Goal: Task Accomplishment & Management: Use online tool/utility

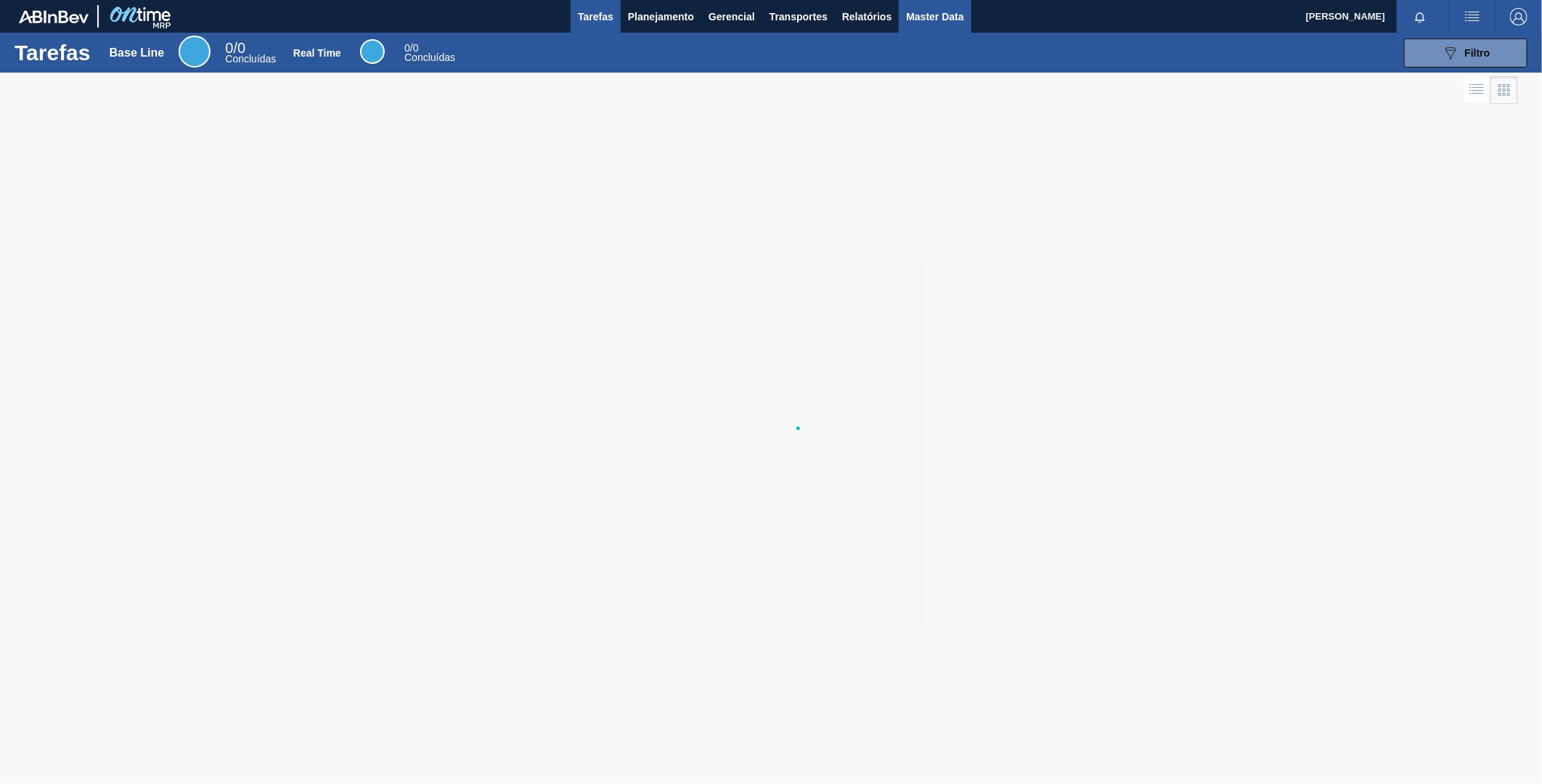
click at [931, 26] on button "Master Data" at bounding box center [935, 16] width 72 height 33
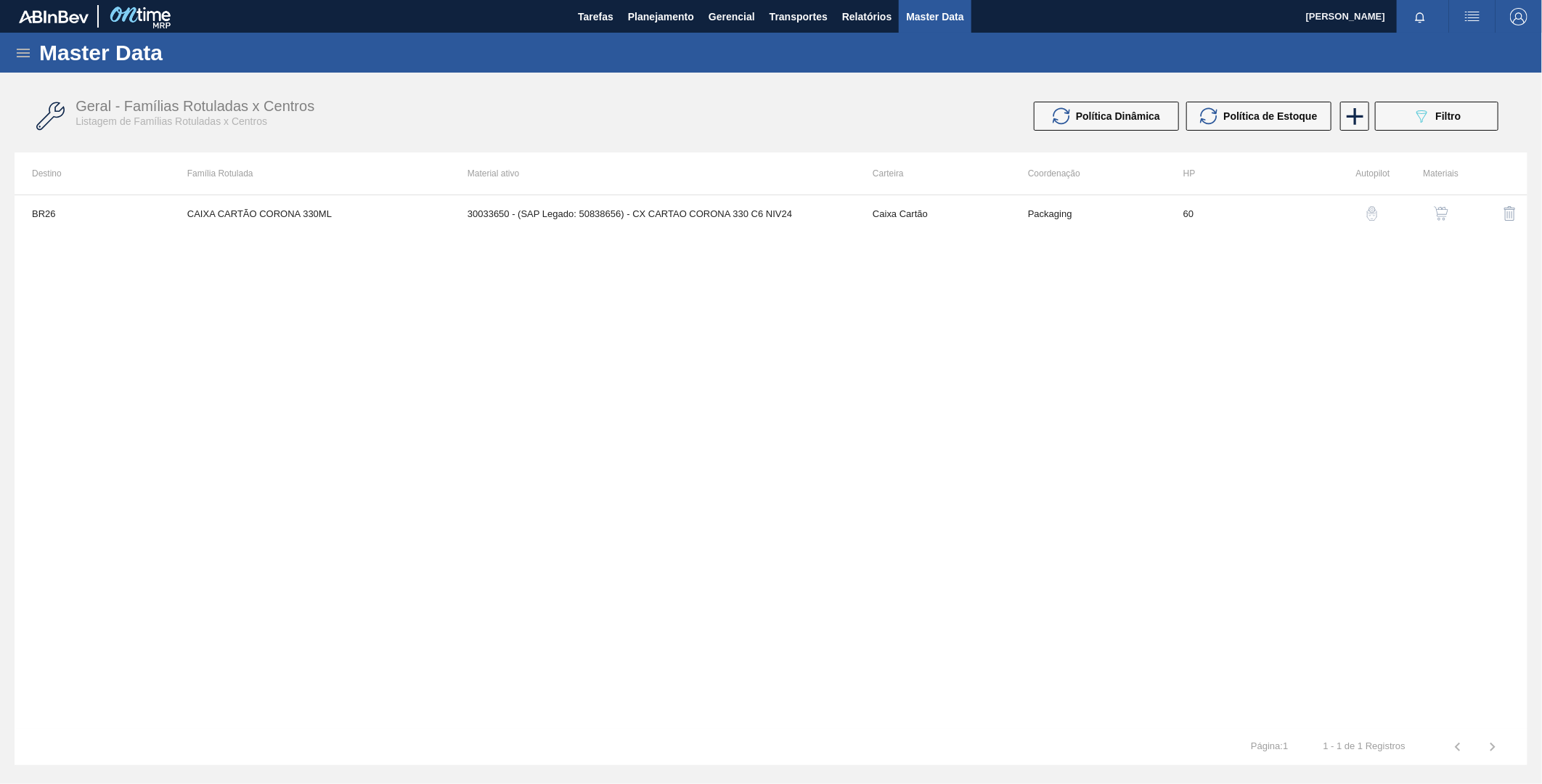
click at [35, 60] on div "Master Data" at bounding box center [771, 52] width 1542 height 40
click at [20, 57] on icon at bounding box center [23, 52] width 17 height 17
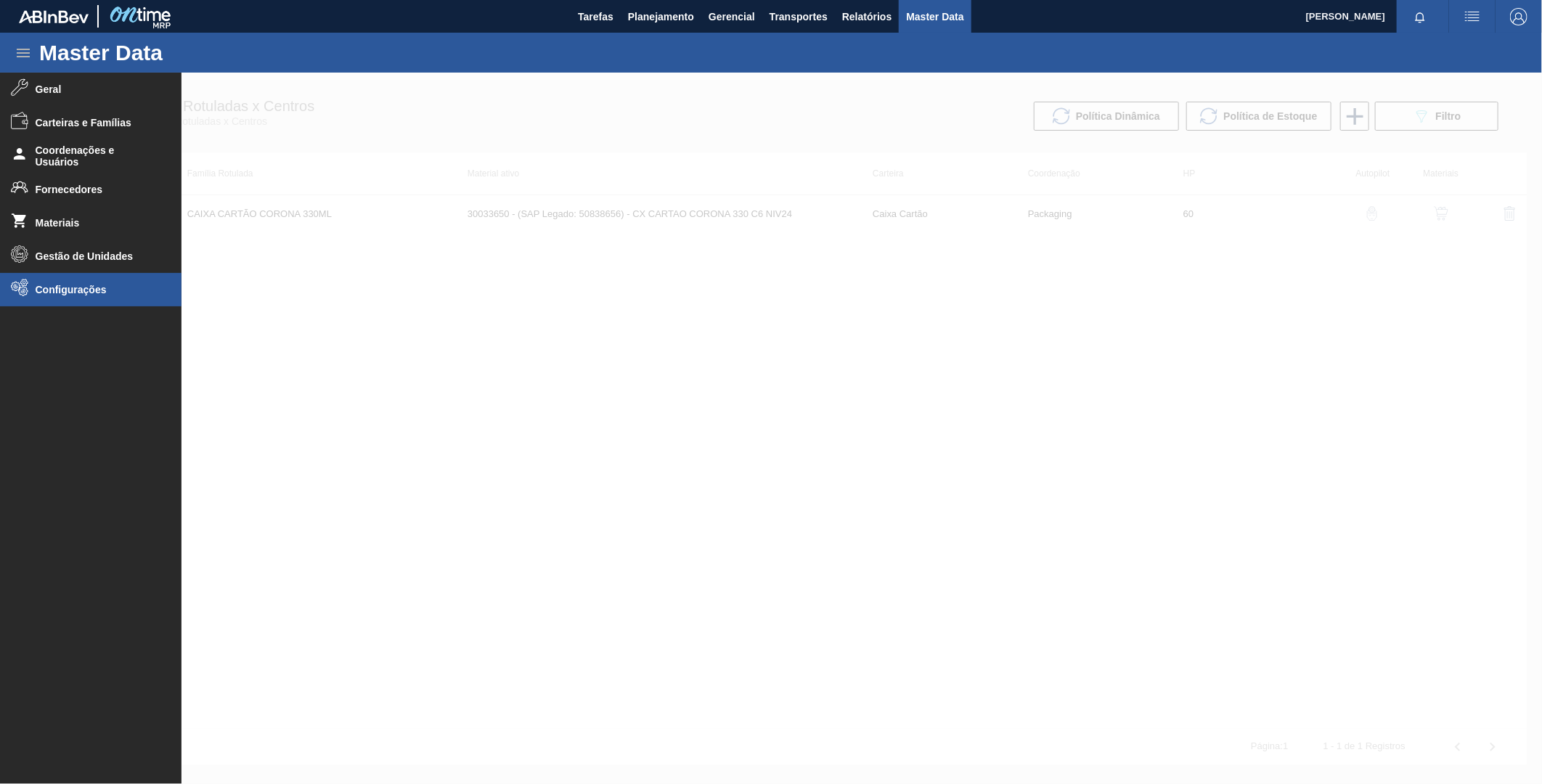
click at [59, 300] on li "Configurações" at bounding box center [90, 289] width 182 height 33
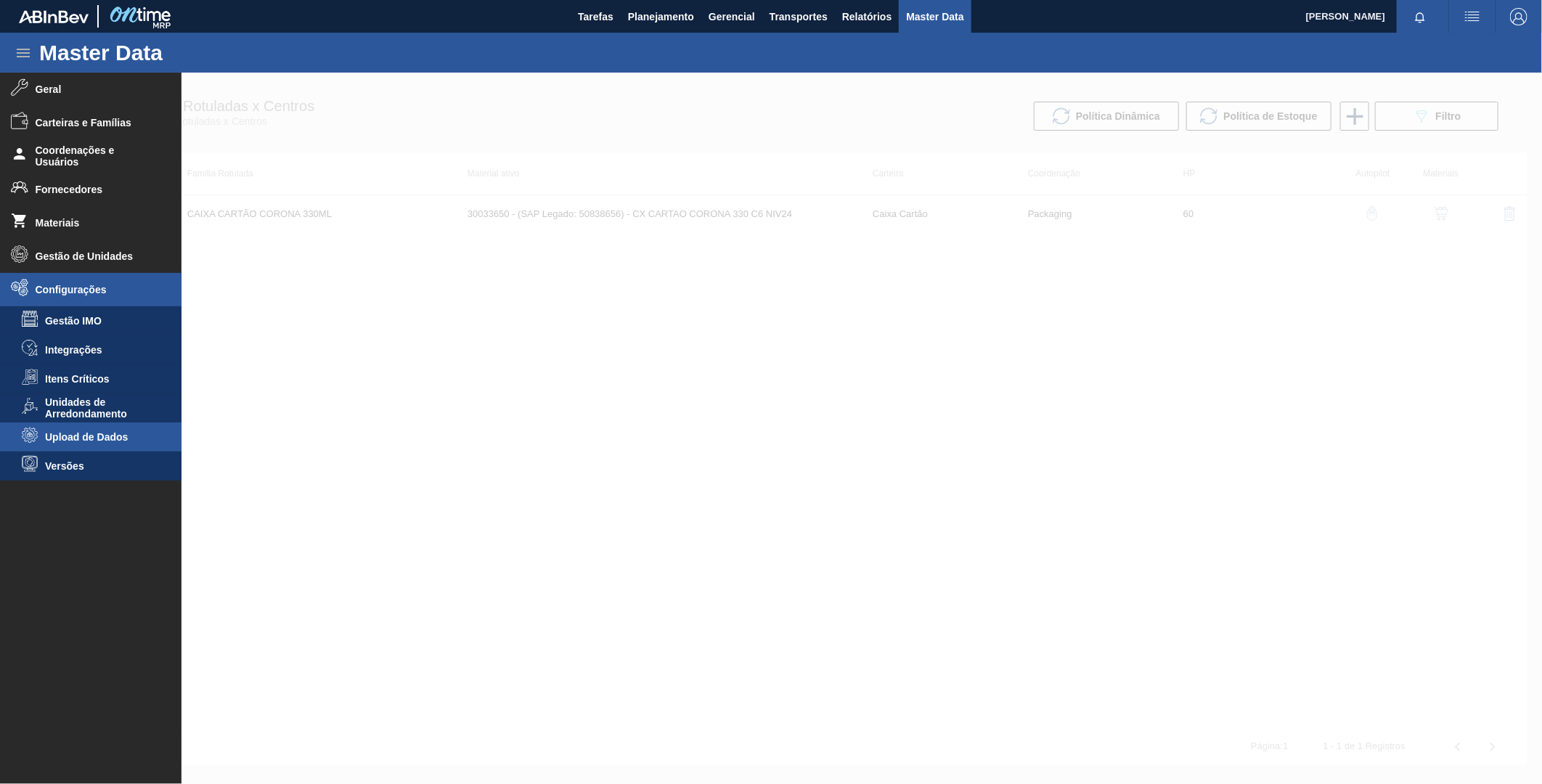
click at [111, 426] on li "Upload de Dados" at bounding box center [90, 437] width 182 height 29
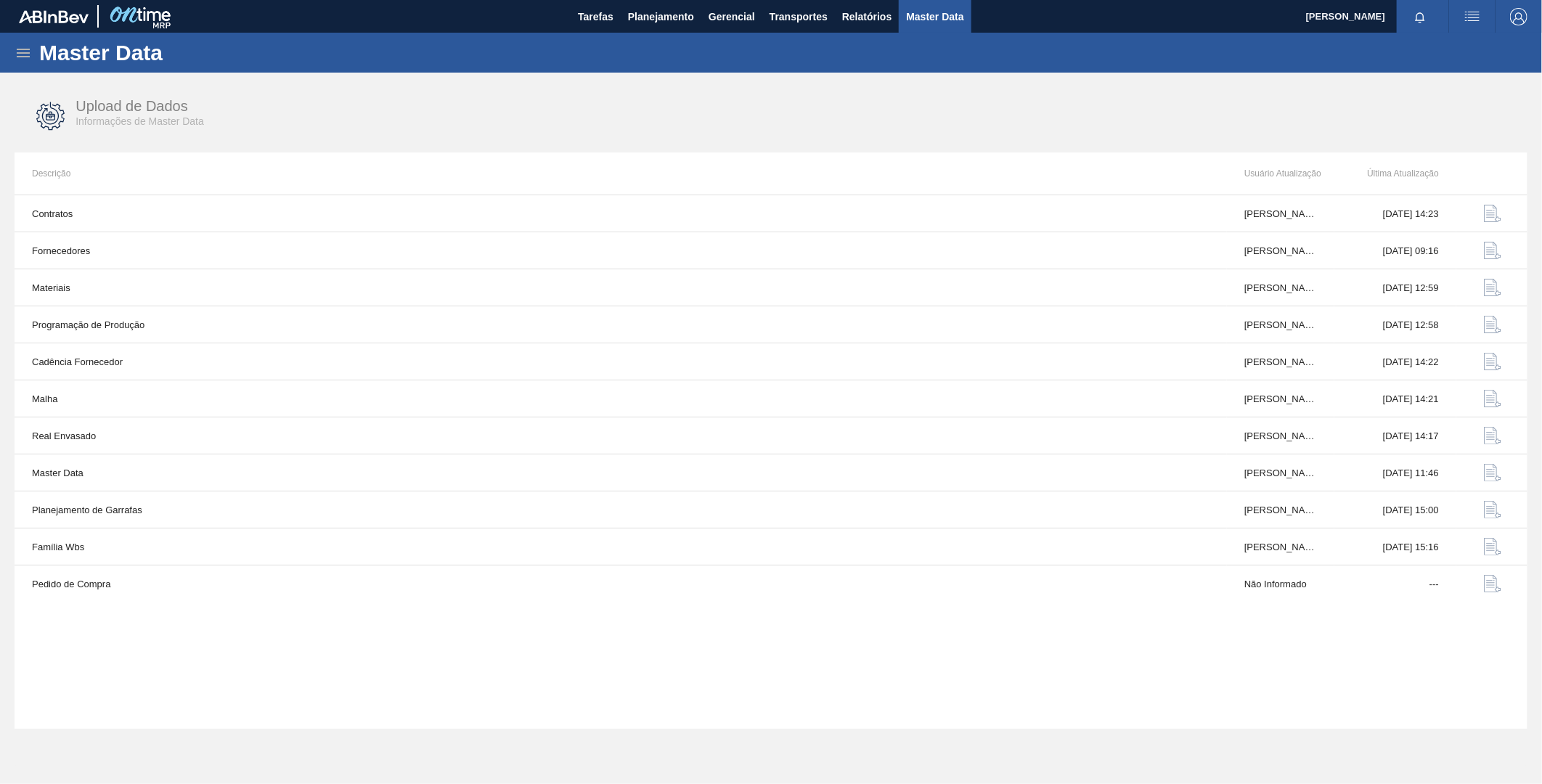
click at [19, 46] on icon at bounding box center [23, 52] width 17 height 17
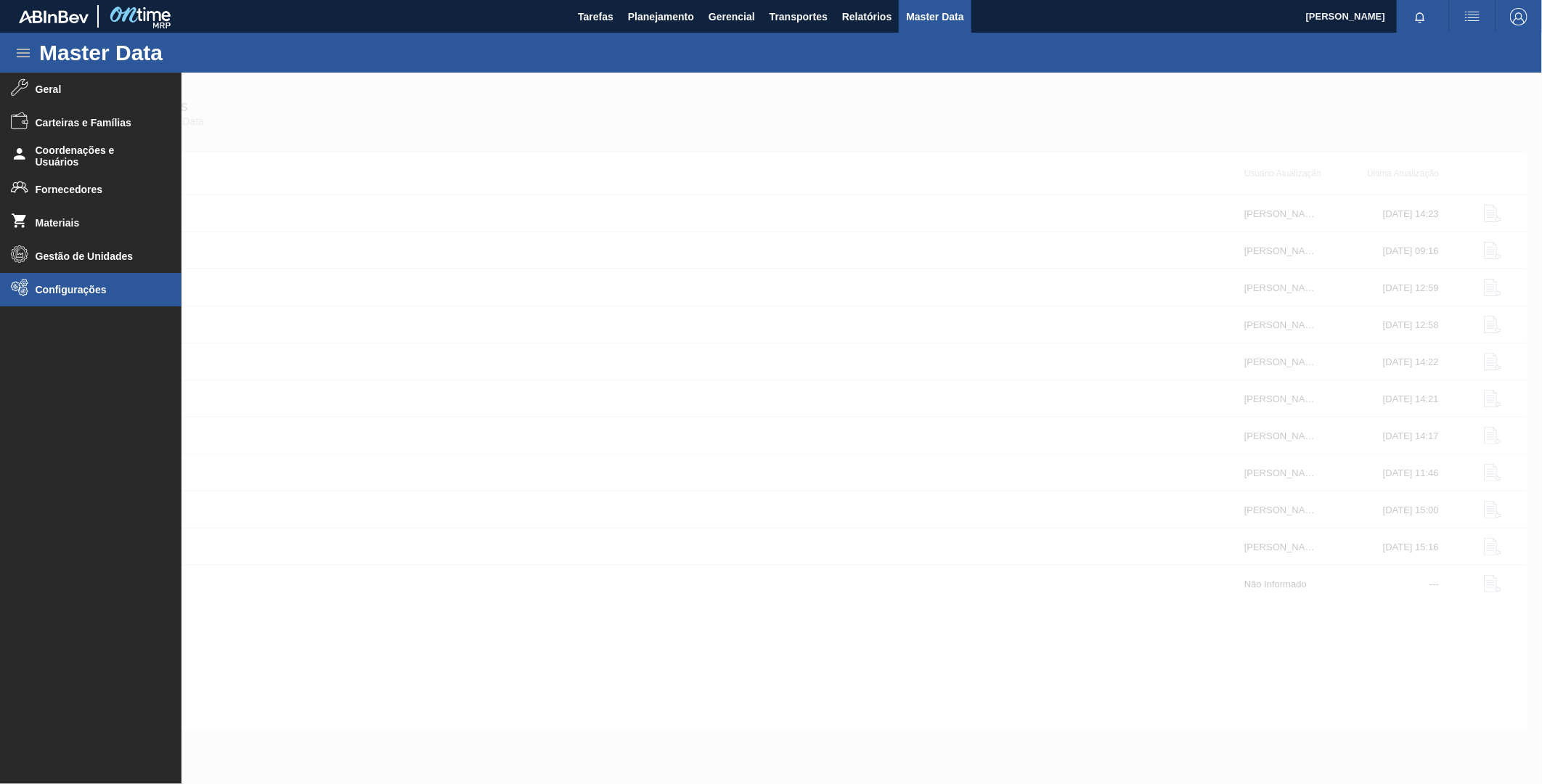
click at [46, 299] on li "Configurações" at bounding box center [90, 289] width 182 height 33
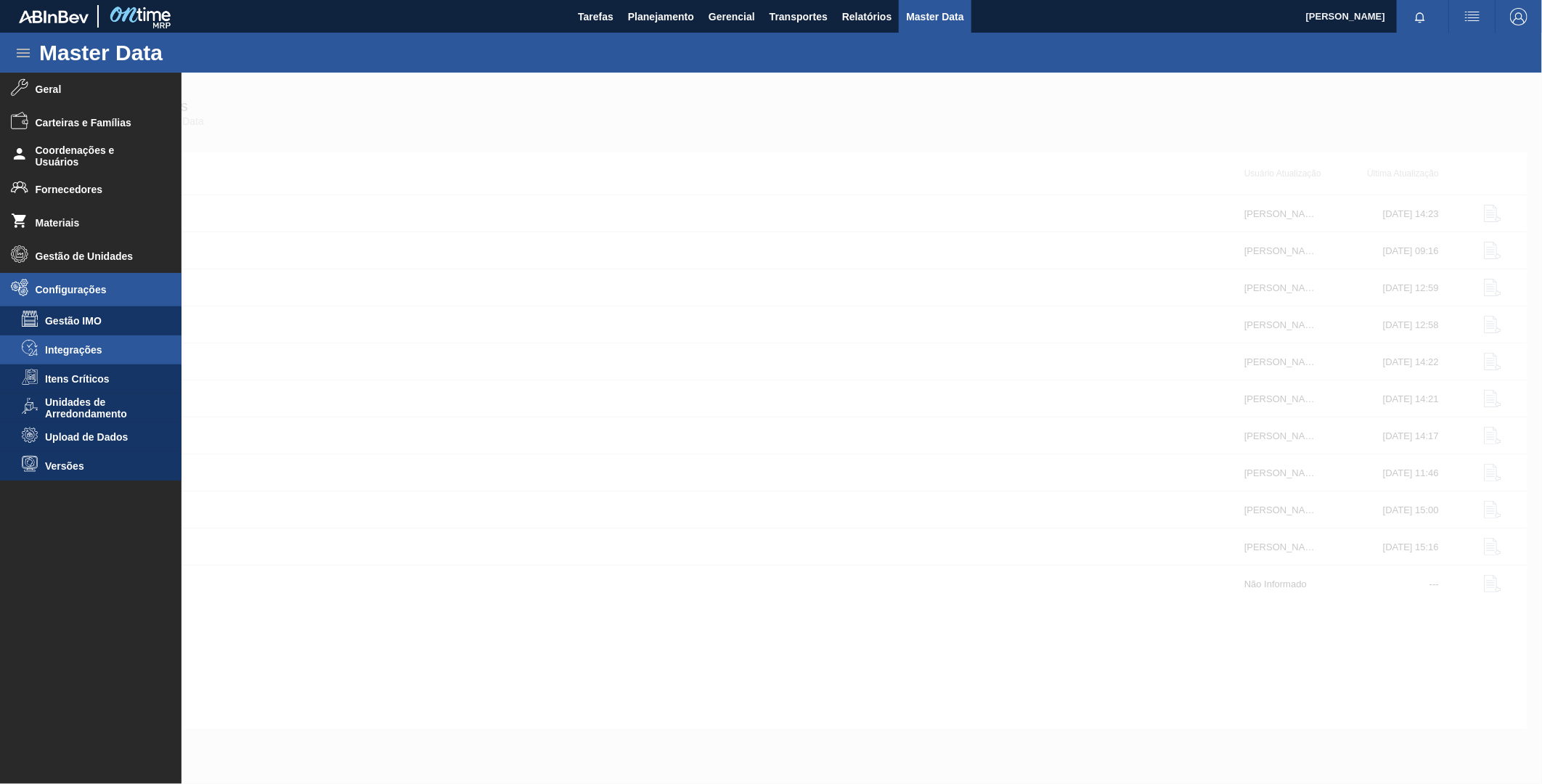
click at [76, 361] on li "Integrações" at bounding box center [90, 350] width 182 height 29
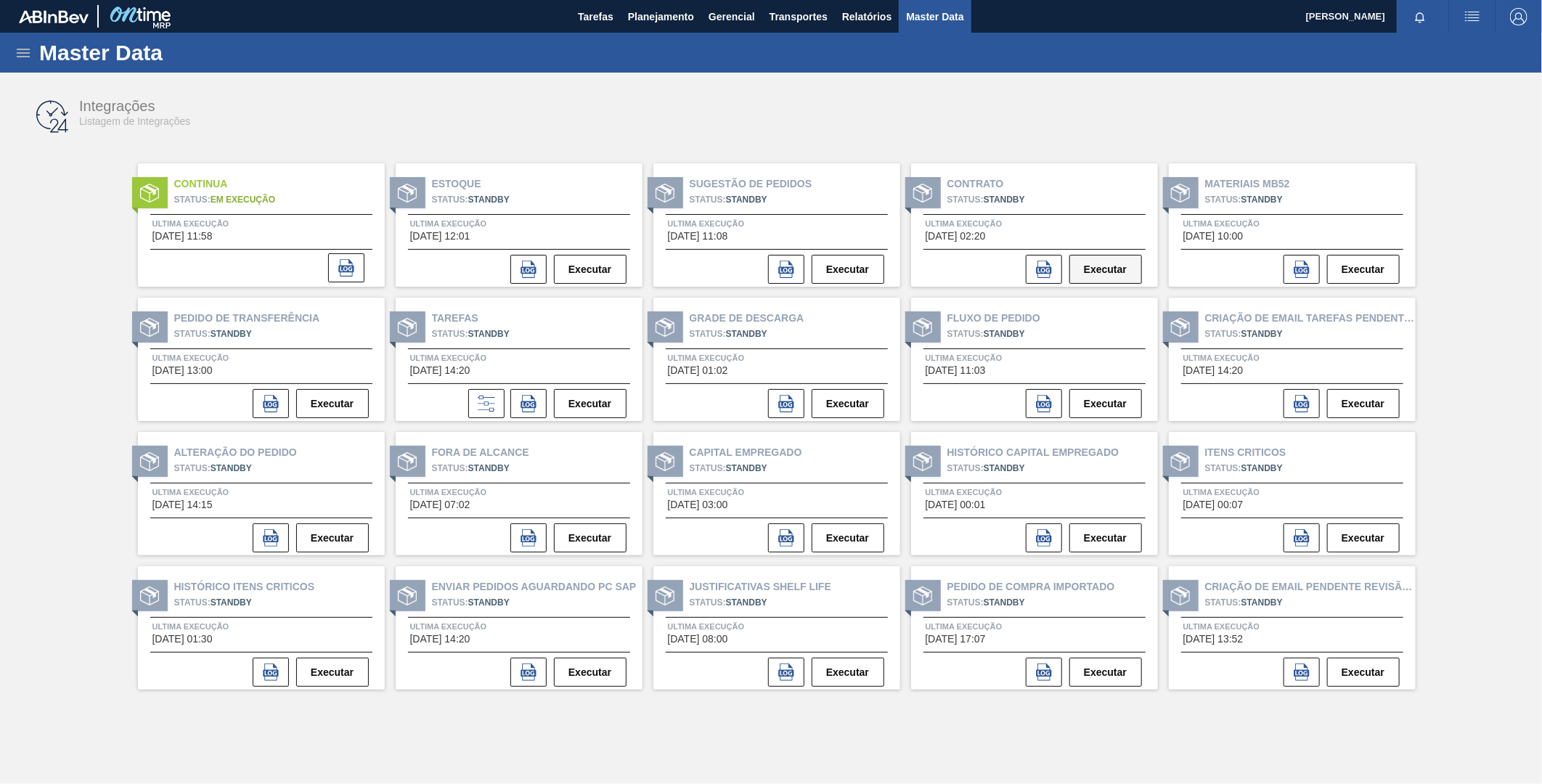
click at [1078, 263] on button "Executar" at bounding box center [1106, 269] width 72 height 29
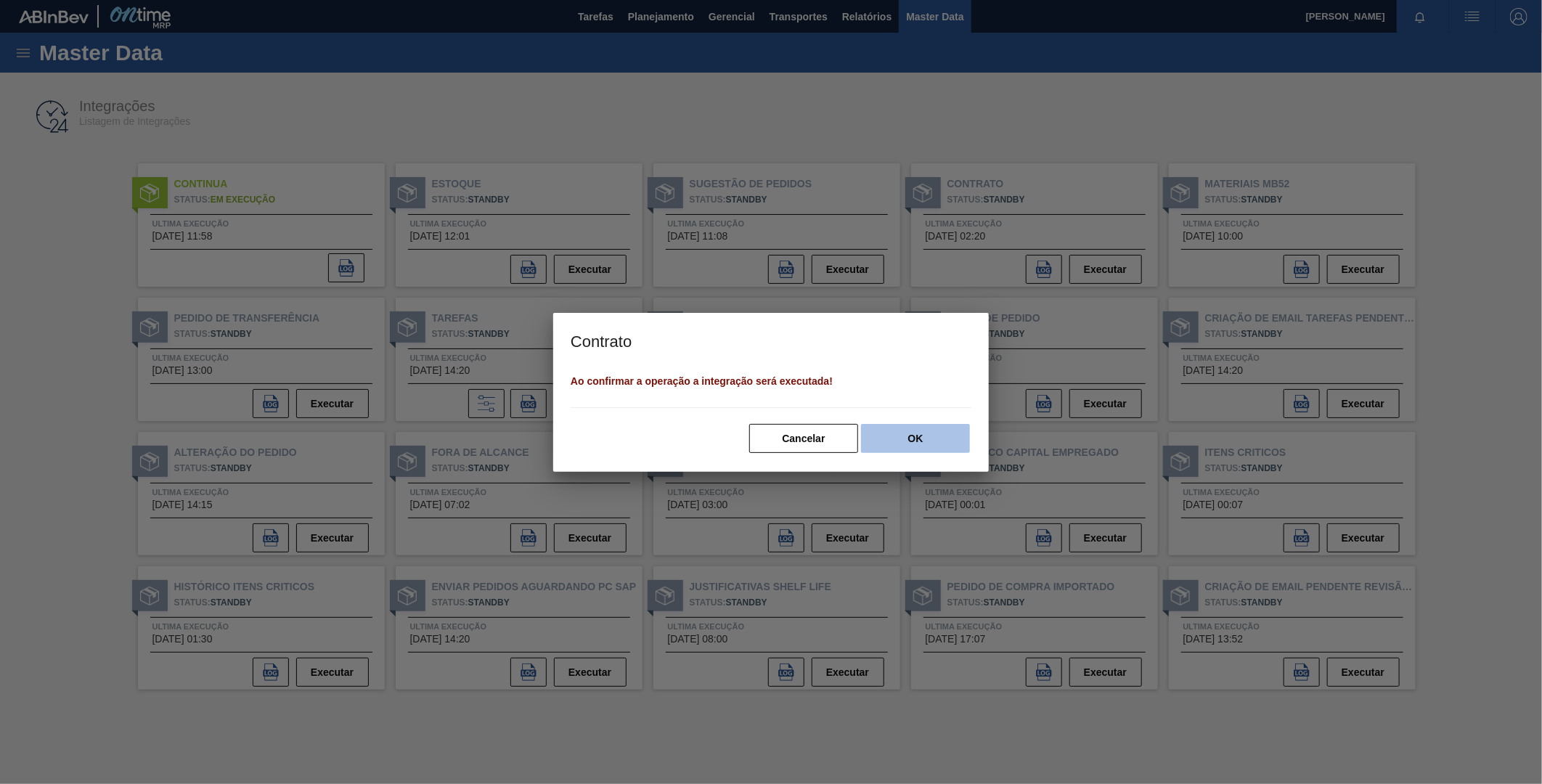
click at [940, 444] on button "OK" at bounding box center [916, 439] width 109 height 29
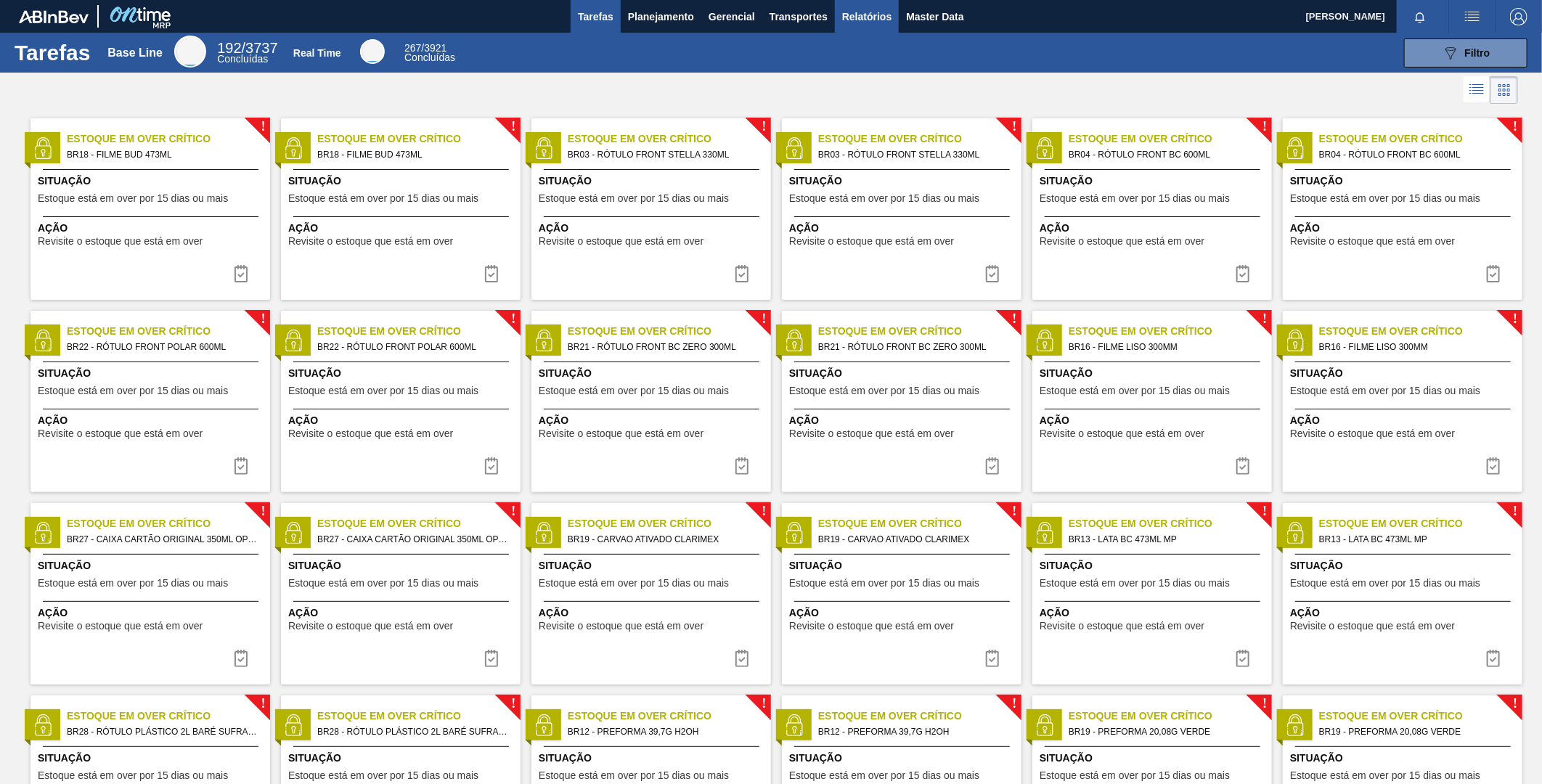
click at [872, 16] on span "Relatórios" at bounding box center [866, 16] width 50 height 17
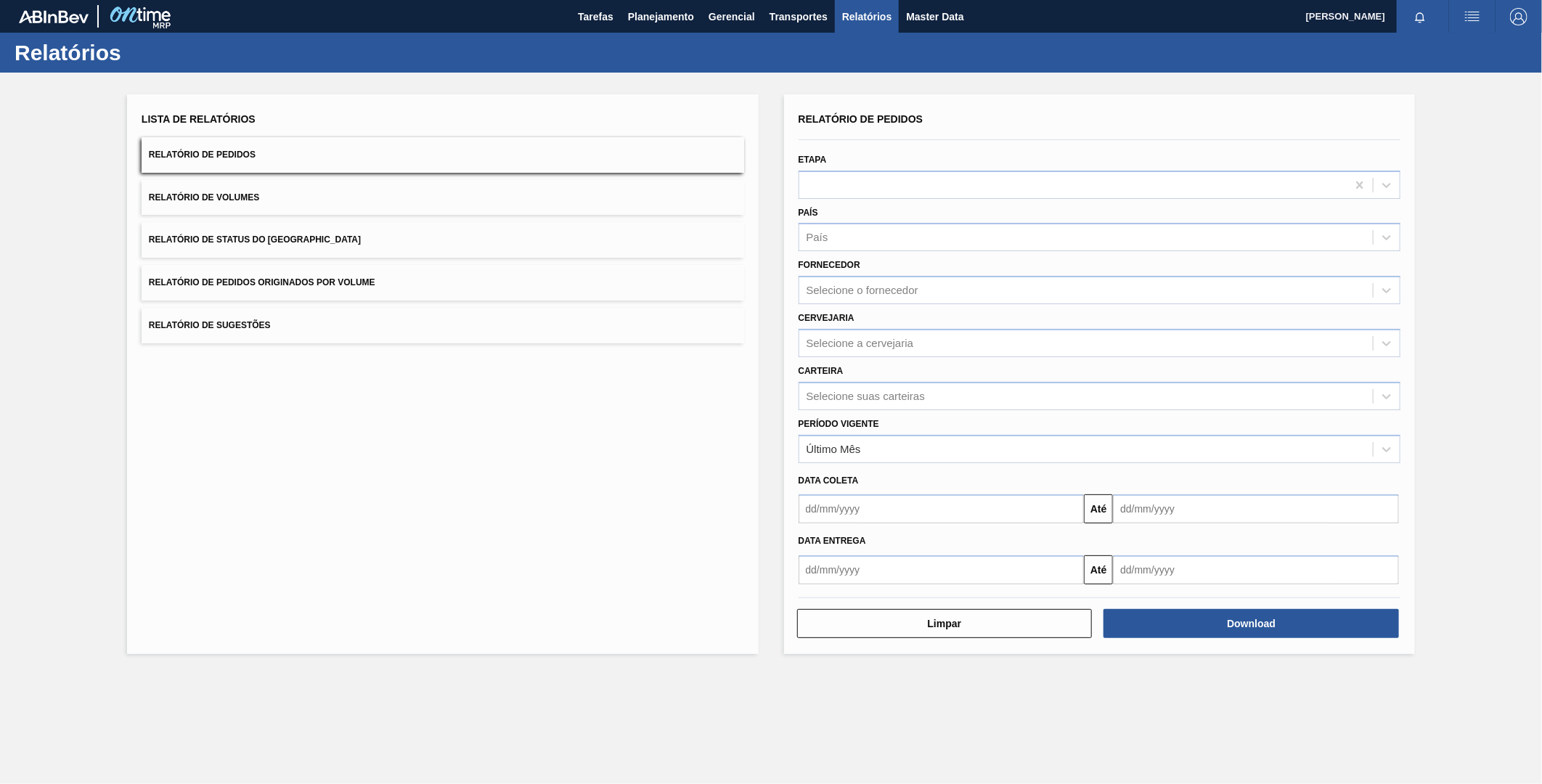
click at [447, 160] on button "Relatório de Pedidos" at bounding box center [443, 155] width 602 height 36
click at [875, 193] on div at bounding box center [1073, 185] width 548 height 21
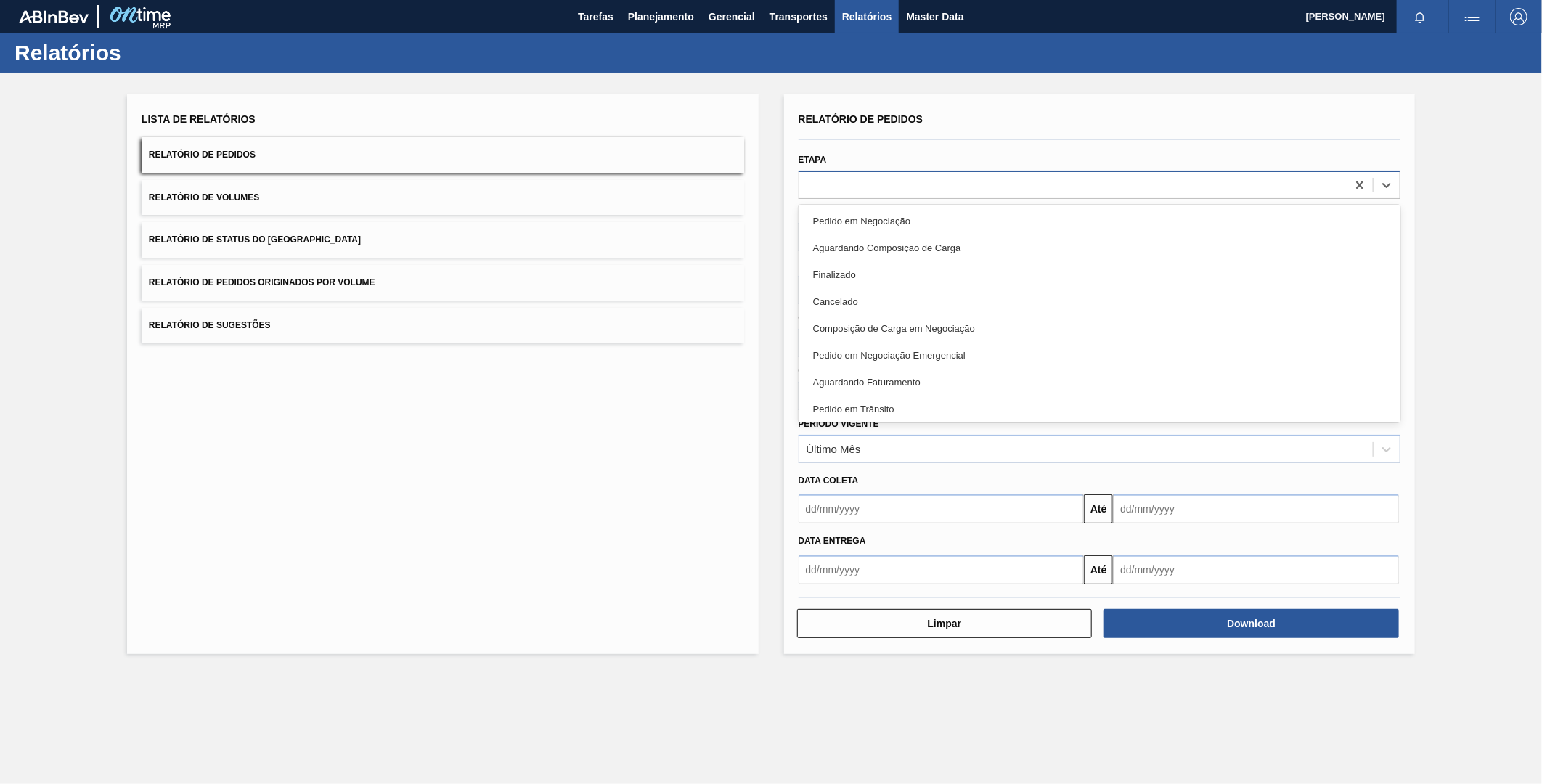
click at [869, 183] on div at bounding box center [1073, 185] width 548 height 21
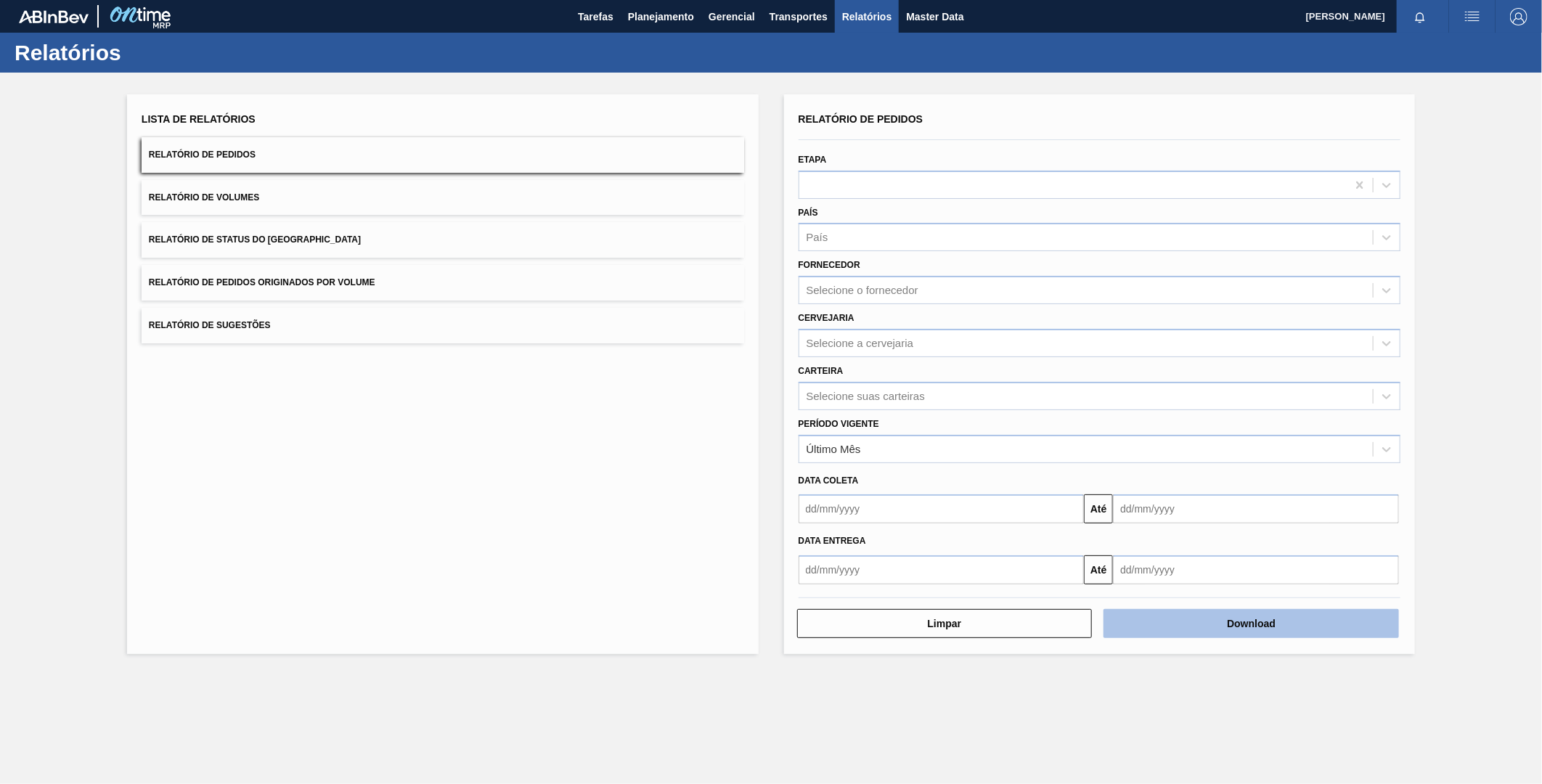
click at [1213, 623] on button "Download" at bounding box center [1251, 624] width 296 height 29
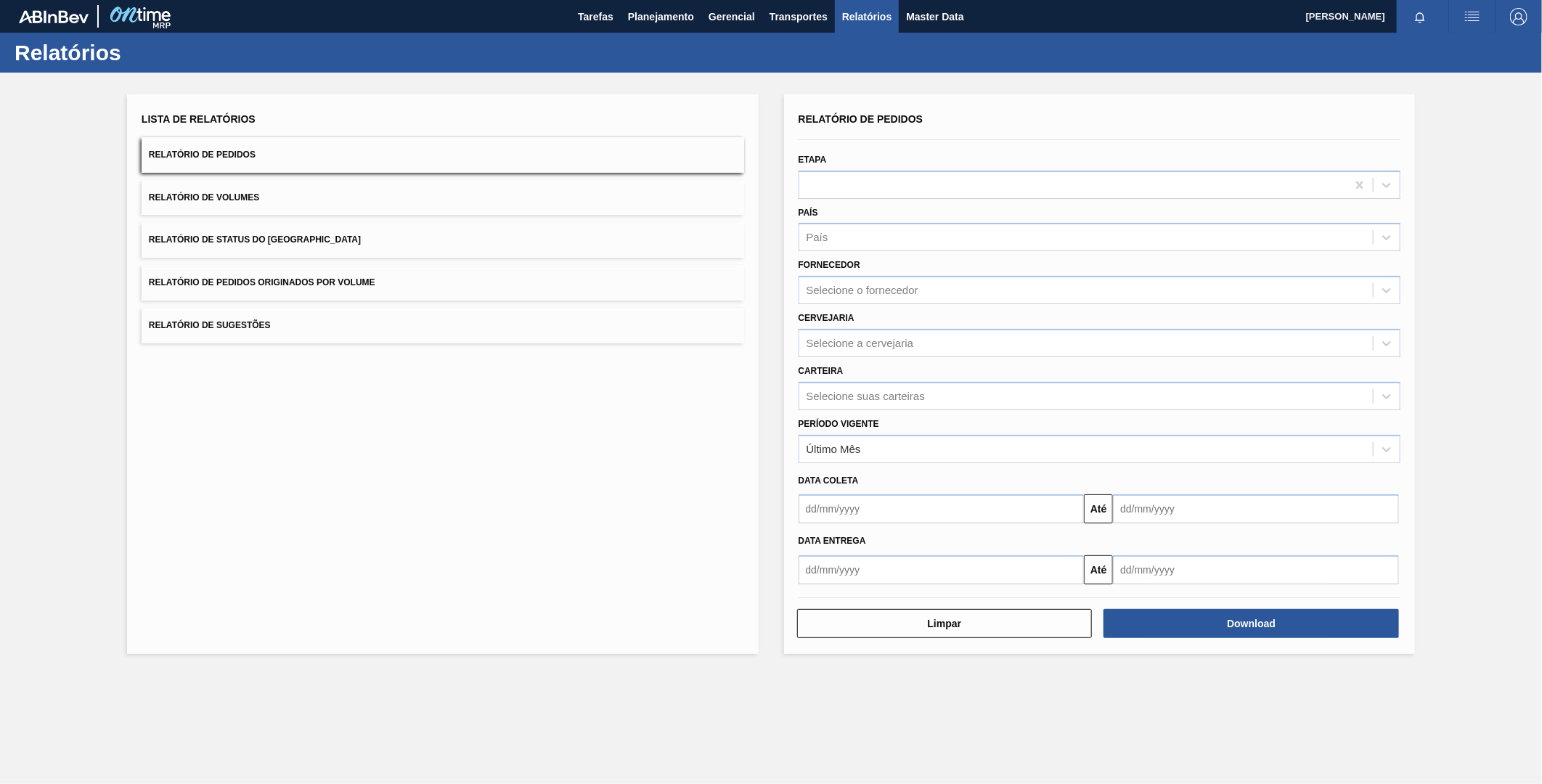
drag, startPoint x: 794, startPoint y: 102, endPoint x: 782, endPoint y: 113, distance: 16.3
click at [785, 112] on div "Relatório de Pedidos Etapa País País Fornecedor Selecione o fornecedor Cervejar…" at bounding box center [1100, 374] width 632 height 560
